Goal: Task Accomplishment & Management: Manage account settings

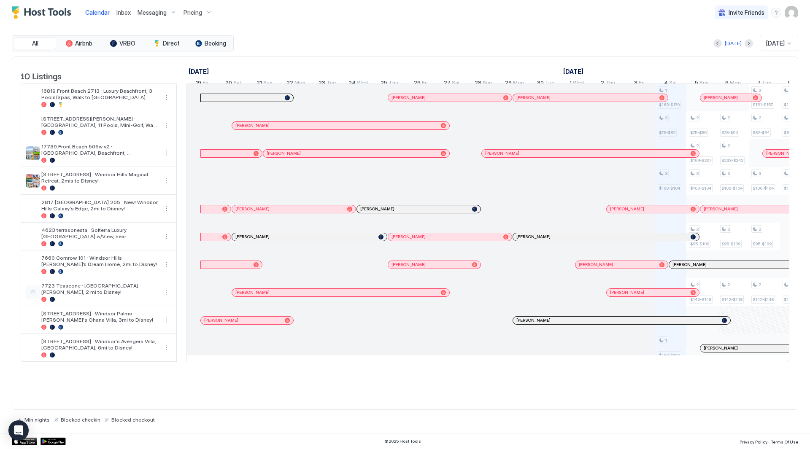
scroll to position [0, 469]
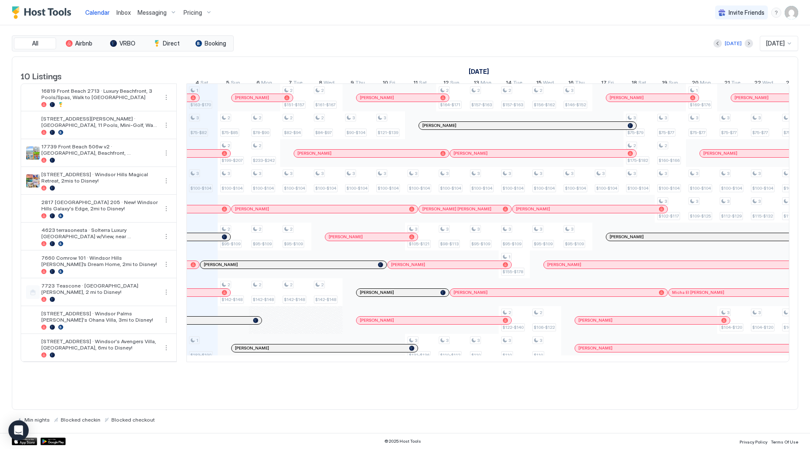
click at [127, 9] on span "Inbox" at bounding box center [123, 12] width 14 height 7
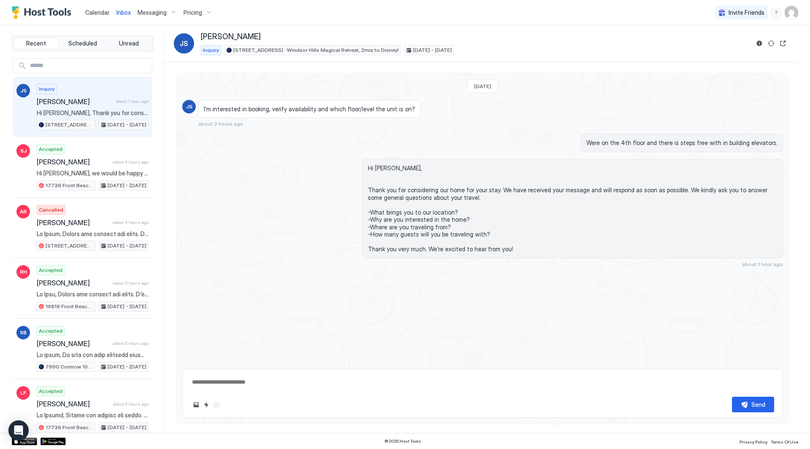
click at [792, 14] on img "User profile" at bounding box center [790, 12] width 13 height 13
click at [738, 48] on div "Settings" at bounding box center [743, 47] width 107 height 15
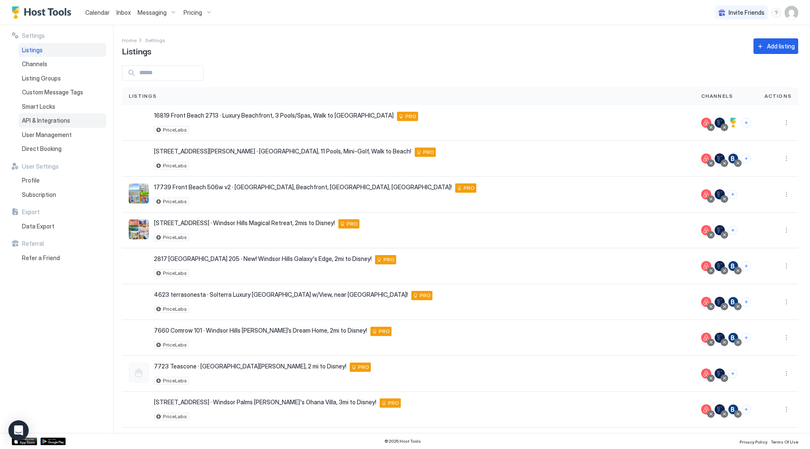
click at [50, 122] on span "API & Integrations" at bounding box center [46, 121] width 48 height 8
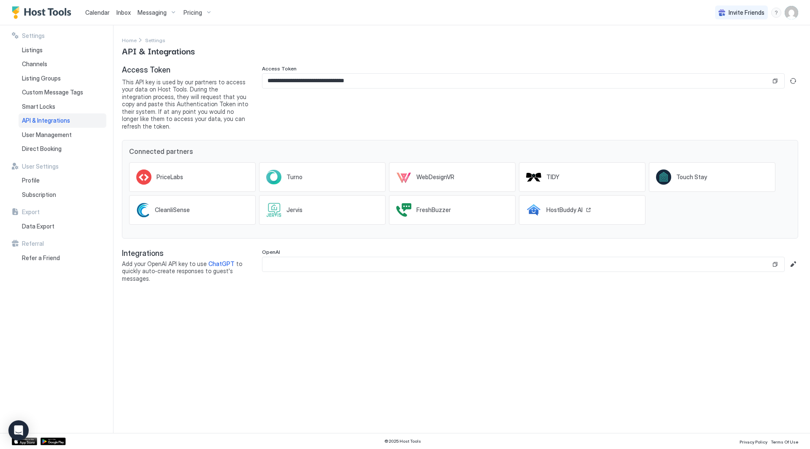
click at [577, 195] on div "HostBuddy AI" at bounding box center [582, 210] width 127 height 30
click at [425, 108] on div "**********" at bounding box center [530, 97] width 536 height 65
click at [59, 54] on div "Listings" at bounding box center [63, 50] width 88 height 14
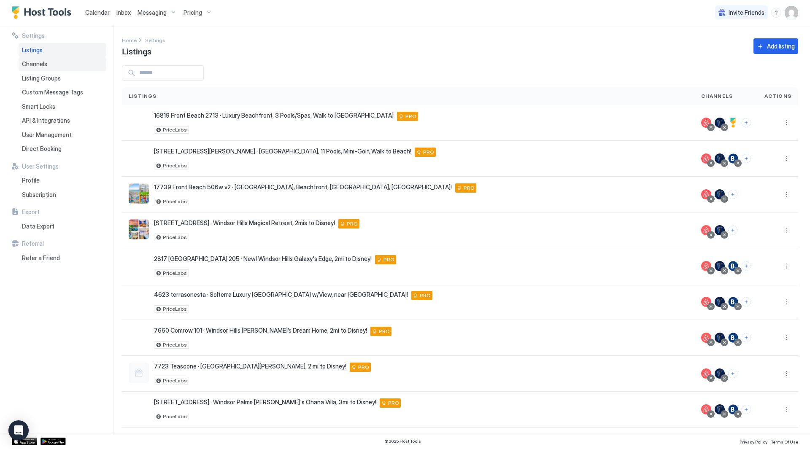
click at [55, 59] on div "Channels" at bounding box center [63, 64] width 88 height 14
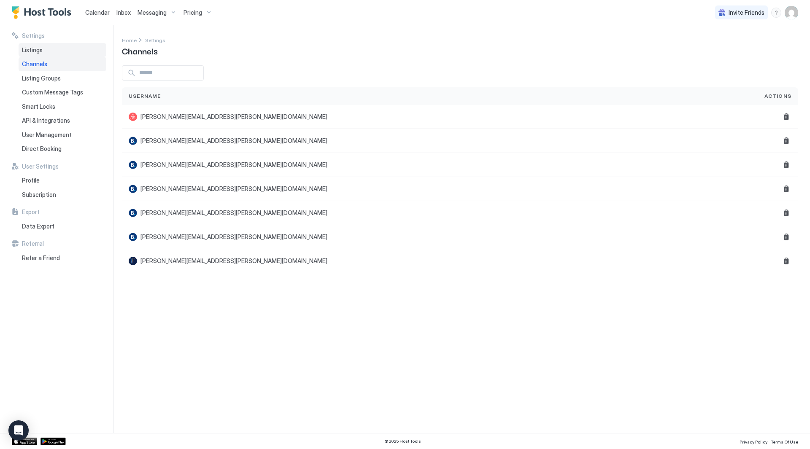
click at [57, 49] on div "Listings" at bounding box center [63, 50] width 88 height 14
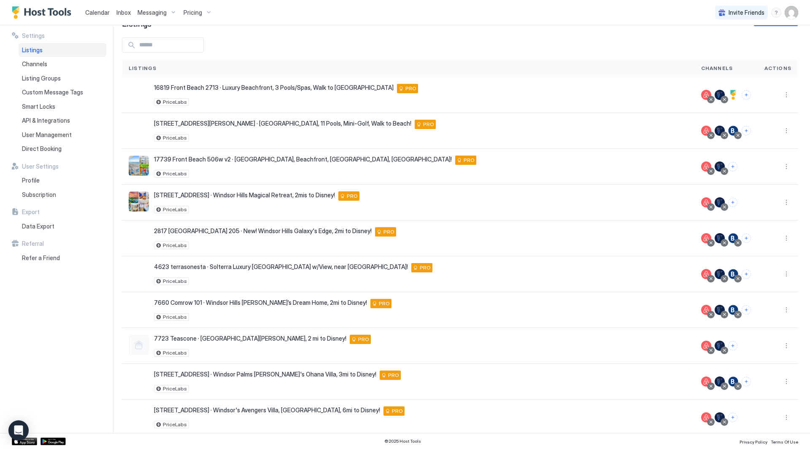
scroll to position [40, 0]
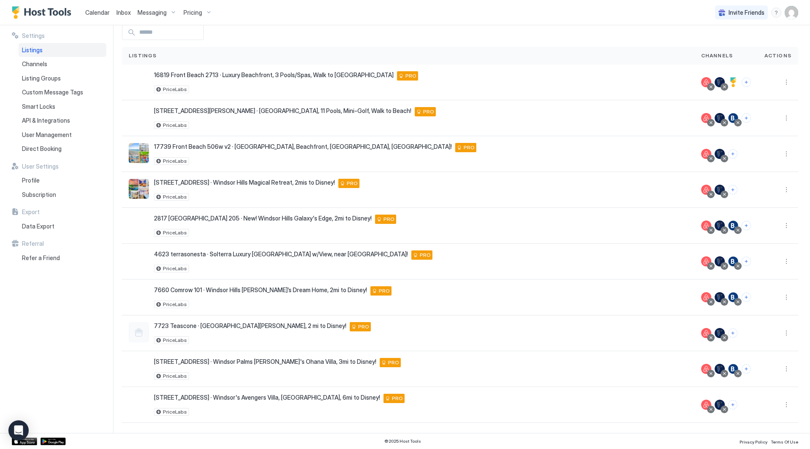
click at [580, 34] on div at bounding box center [460, 32] width 676 height 15
click at [786, 14] on img "User profile" at bounding box center [790, 12] width 13 height 13
click at [759, 45] on div "Settings" at bounding box center [743, 47] width 107 height 15
click at [792, 12] on img "User profile" at bounding box center [790, 12] width 13 height 13
click at [695, 48] on div "Settings" at bounding box center [710, 47] width 33 height 8
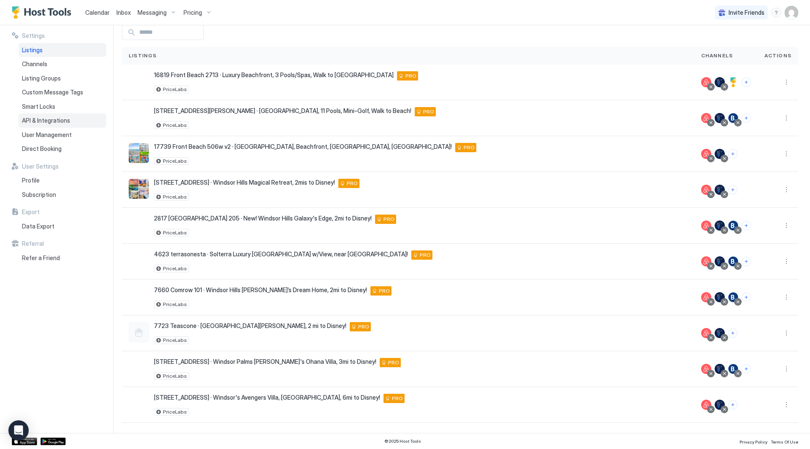
click at [60, 121] on span "API & Integrations" at bounding box center [46, 121] width 48 height 8
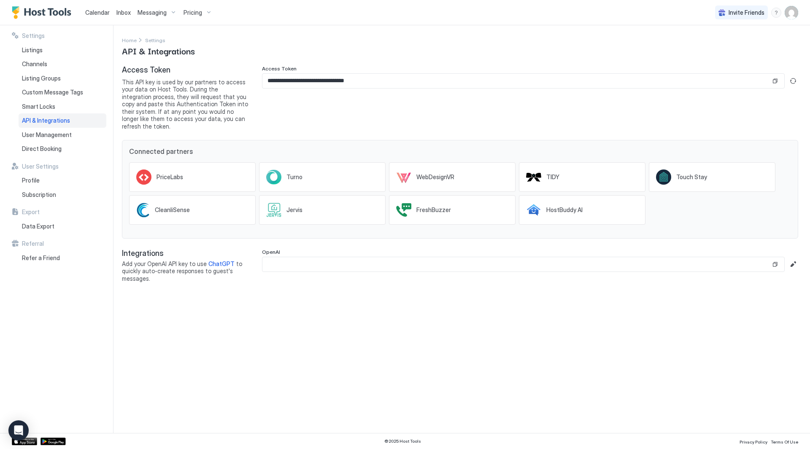
click at [302, 81] on input "**********" at bounding box center [516, 81] width 508 height 14
click at [350, 48] on div "Home Settings API & Integrations" at bounding box center [460, 46] width 676 height 22
click at [42, 48] on span "Listings" at bounding box center [32, 50] width 21 height 8
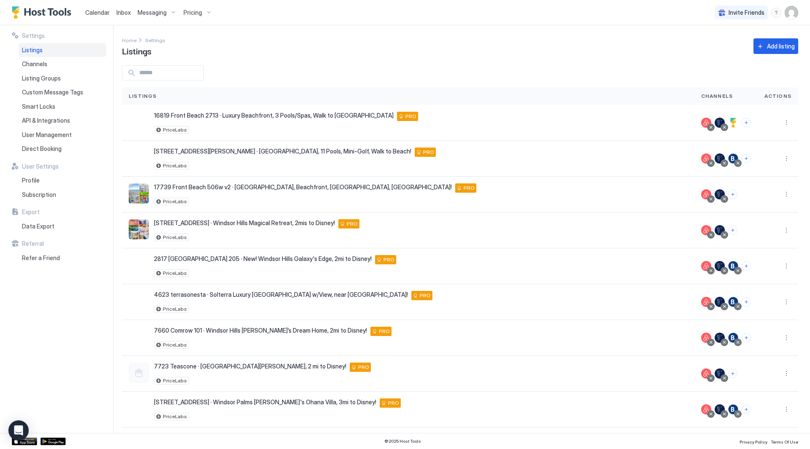
click at [489, 59] on div "Settings Home Settings Listings Add listing Listings Channels Actions [STREET_A…" at bounding box center [466, 229] width 688 height 408
click at [51, 50] on div "Listings" at bounding box center [63, 50] width 88 height 14
click at [119, 12] on span "Inbox" at bounding box center [123, 12] width 14 height 7
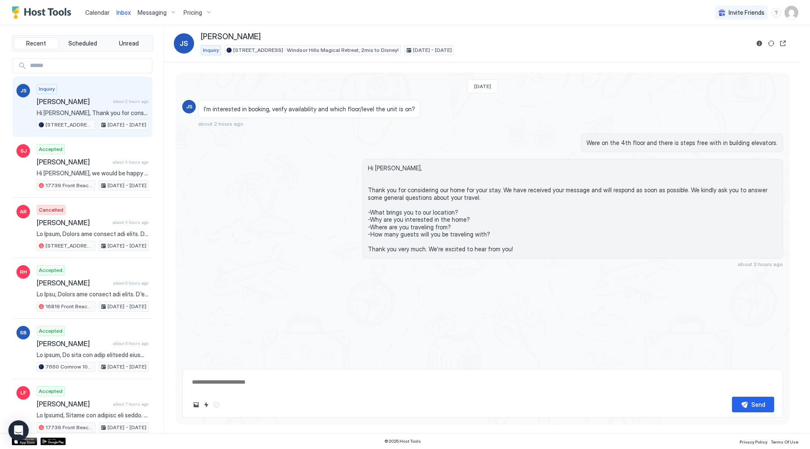
click at [213, 401] on div at bounding box center [216, 405] width 10 height 10
click at [289, 233] on div "Hi [PERSON_NAME], Thank you for considering our home for your stay. We have rec…" at bounding box center [482, 213] width 601 height 108
click at [795, 14] on img "User profile" at bounding box center [790, 12] width 13 height 13
click at [484, 26] on div at bounding box center [405, 224] width 810 height 449
click at [776, 13] on div "menu" at bounding box center [776, 13] width 10 height 10
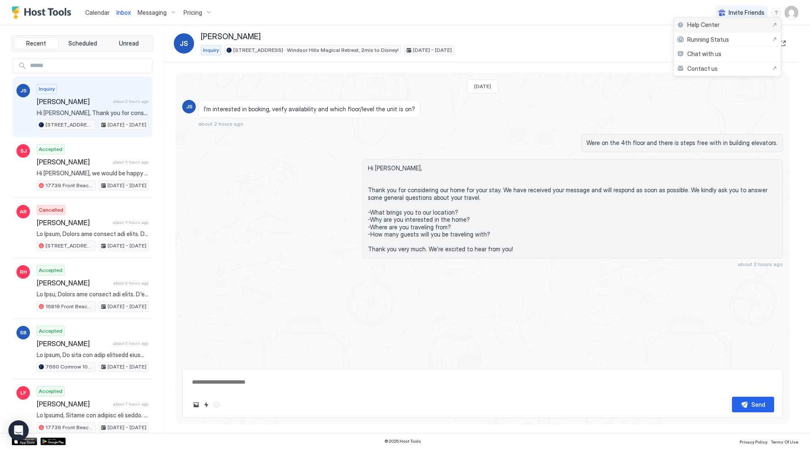
click at [761, 25] on div "Help Center" at bounding box center [727, 25] width 100 height 8
click at [148, 9] on span "Messaging" at bounding box center [151, 13] width 29 height 8
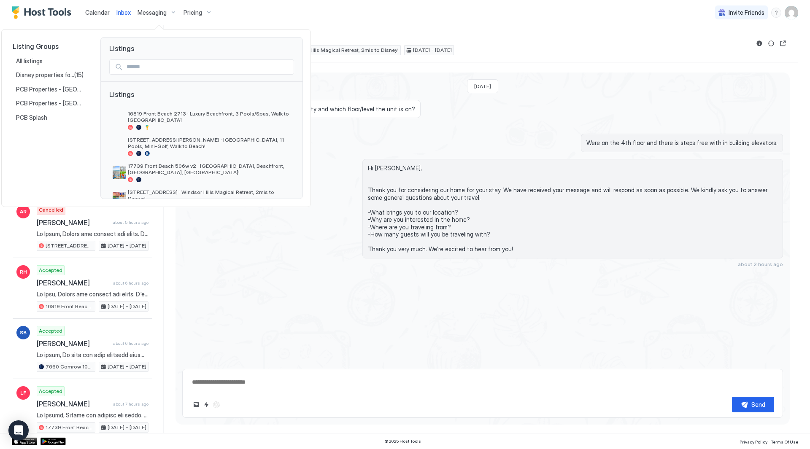
click at [173, 11] on div at bounding box center [405, 224] width 810 height 449
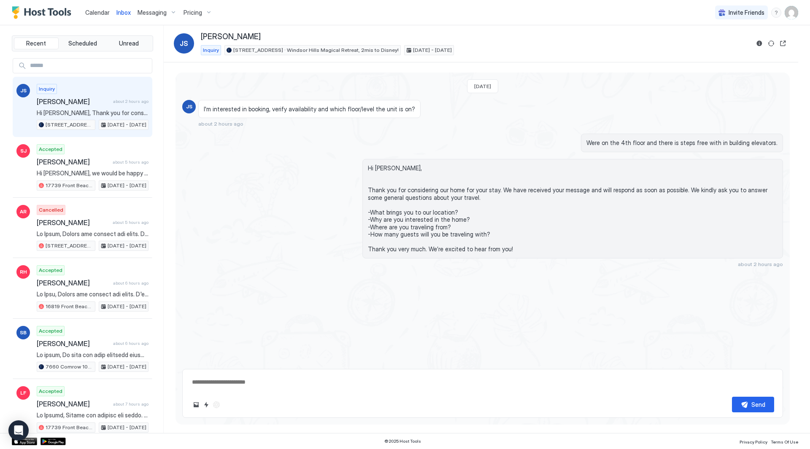
click at [794, 11] on img "User profile" at bounding box center [790, 12] width 13 height 13
click at [775, 43] on div "Settings" at bounding box center [743, 47] width 107 height 15
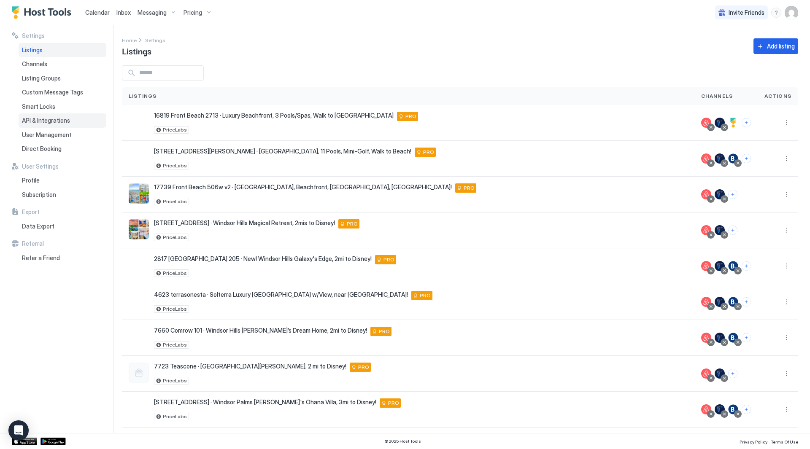
click at [66, 120] on span "API & Integrations" at bounding box center [46, 121] width 48 height 8
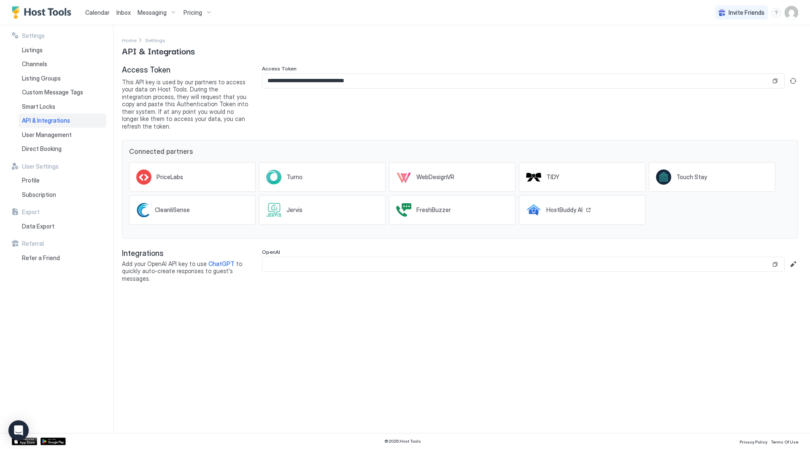
click at [586, 202] on div "HostBuddy AI" at bounding box center [558, 209] width 65 height 15
click at [33, 47] on span "Listings" at bounding box center [32, 50] width 21 height 8
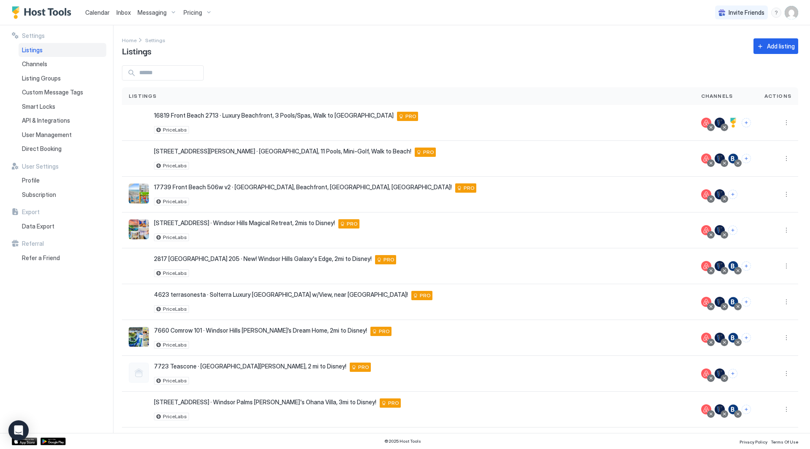
click at [124, 15] on span "Inbox" at bounding box center [123, 12] width 14 height 7
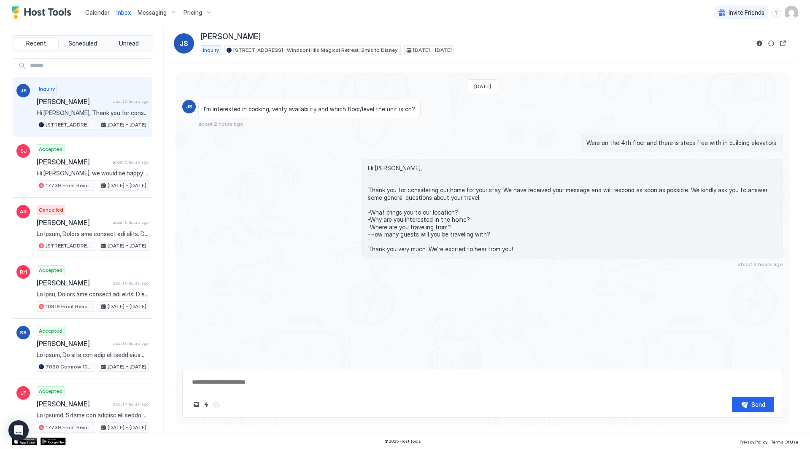
click at [127, 16] on link "Inbox" at bounding box center [123, 12] width 14 height 9
type textarea "*"
click at [97, 12] on span "Calendar" at bounding box center [97, 12] width 24 height 7
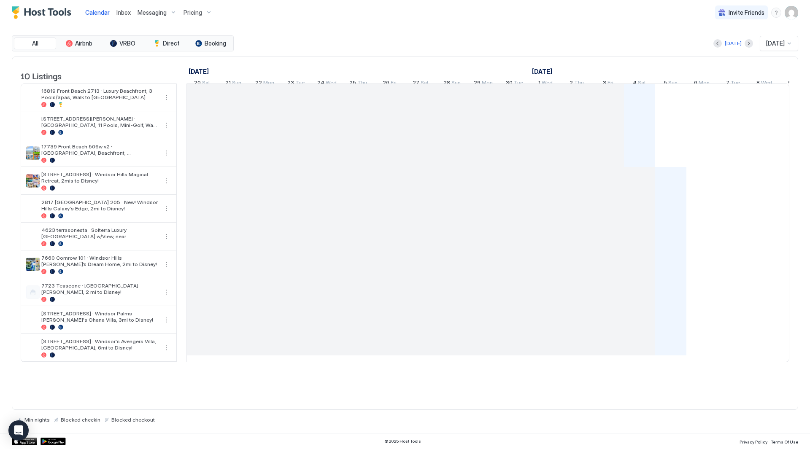
scroll to position [0, 469]
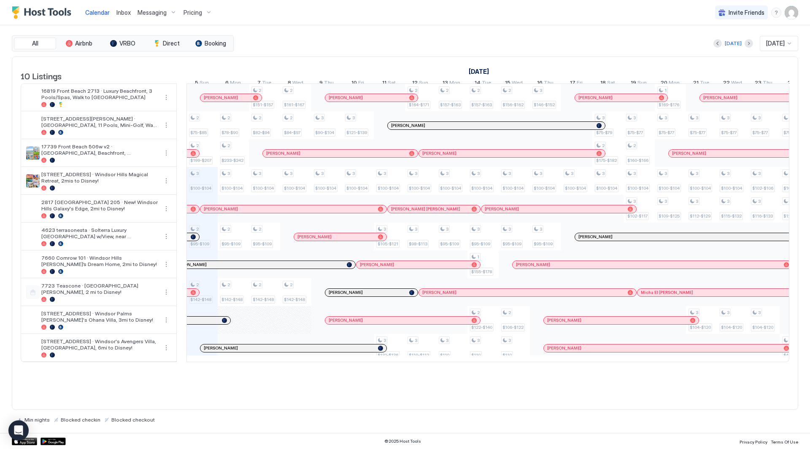
click at [544, 40] on div "[DATE] [DATE]" at bounding box center [516, 43] width 563 height 15
click at [345, 31] on div "All Airbnb VRBO Direct Booking [DATE] [DATE] 10 Listings [DATE] [DATE] [DATE] 2…" at bounding box center [405, 229] width 786 height 408
click at [581, 40] on div "[DATE] [DATE]" at bounding box center [516, 43] width 563 height 15
